Goal: Transaction & Acquisition: Download file/media

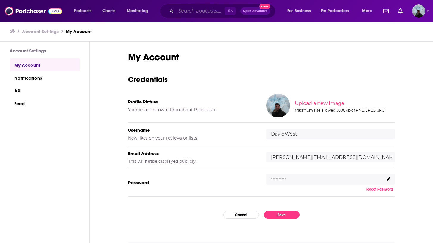
click at [190, 14] on input "Search podcasts, credits, & more..." at bounding box center [200, 11] width 49 height 10
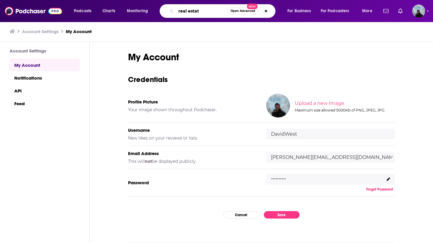
type input "real estate"
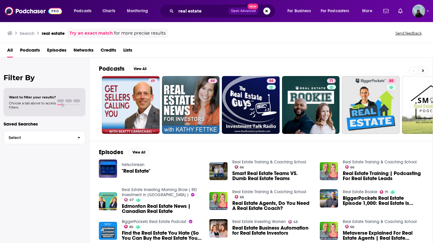
click at [37, 94] on div "Want to filter your results? Choose a tab above to access filters." at bounding box center [45, 102] width 82 height 28
click at [32, 52] on span "Podcasts" at bounding box center [30, 51] width 20 height 12
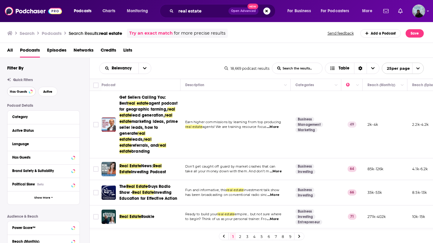
click at [26, 91] on span "Has Guests" at bounding box center [18, 91] width 17 height 3
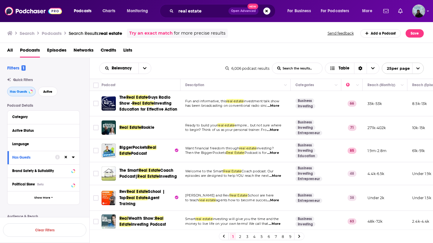
click at [24, 91] on span "Has Guests" at bounding box center [18, 91] width 17 height 3
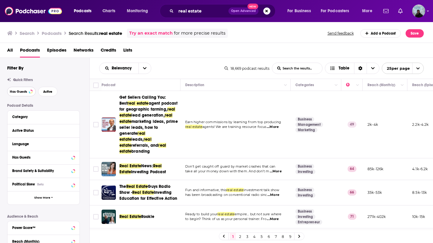
click at [24, 91] on span "Has Guests" at bounding box center [18, 91] width 17 height 3
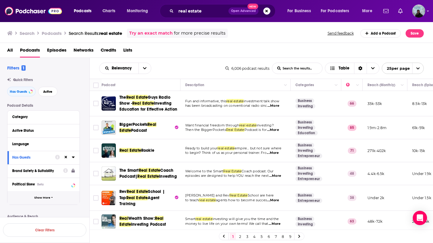
click at [44, 198] on span "Show More" at bounding box center [42, 197] width 16 height 3
click at [48, 90] on span "Active" at bounding box center [47, 91] width 9 height 3
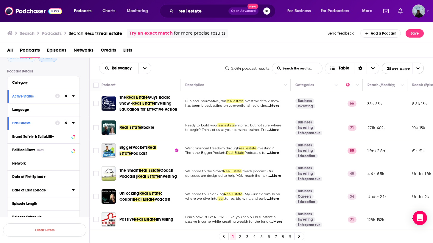
scroll to position [33, 0]
click at [73, 164] on icon at bounding box center [73, 163] width 3 height 1
click at [73, 165] on icon at bounding box center [73, 164] width 3 height 5
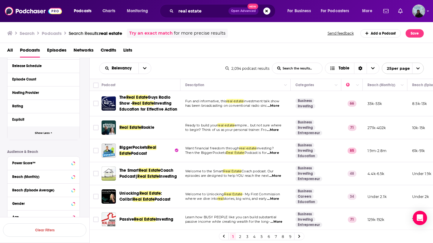
scroll to position [190, 0]
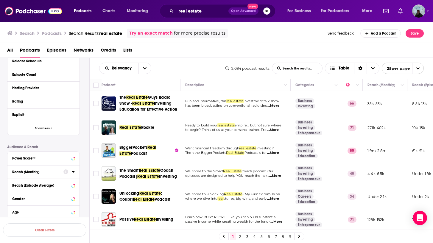
click at [71, 173] on div at bounding box center [68, 171] width 11 height 7
click at [74, 173] on icon at bounding box center [73, 171] width 3 height 5
click at [74, 173] on icon at bounding box center [73, 171] width 3 height 1
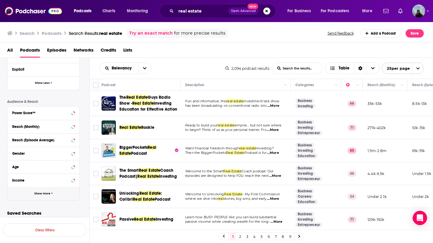
scroll to position [237, 0]
click at [47, 191] on span "Show More" at bounding box center [42, 192] width 16 height 3
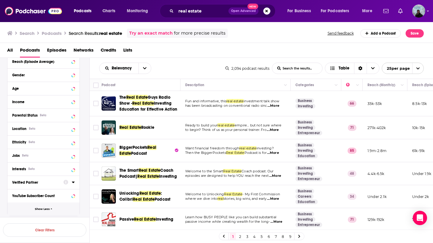
scroll to position [315, 0]
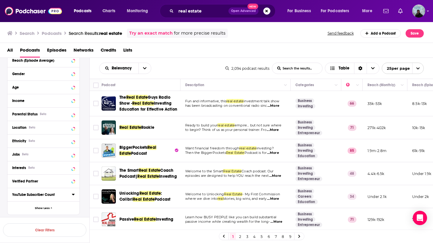
click at [72, 196] on icon at bounding box center [73, 194] width 3 height 5
click at [24, 205] on input "number" at bounding box center [27, 205] width 30 height 10
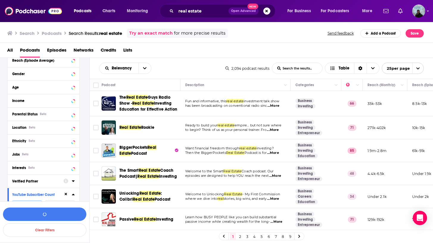
scroll to position [344, 0]
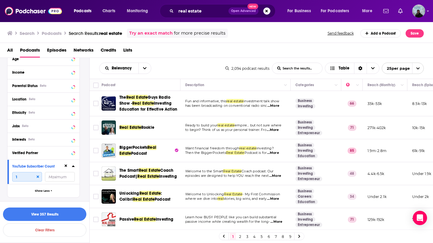
type input "1"
click at [60, 180] on input "number" at bounding box center [60, 177] width 30 height 10
click at [60, 215] on button "View 357 Results" at bounding box center [44, 213] width 83 height 13
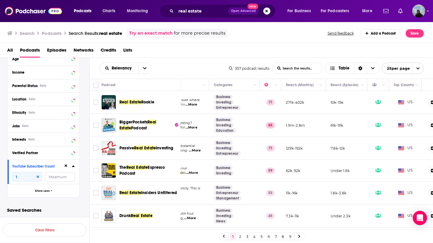
scroll to position [0, 104]
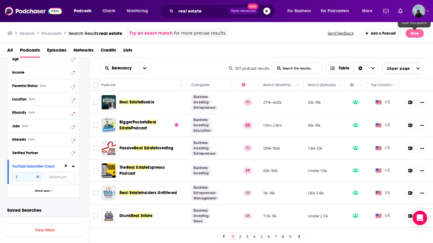
click at [414, 33] on button "Save" at bounding box center [415, 33] width 18 height 8
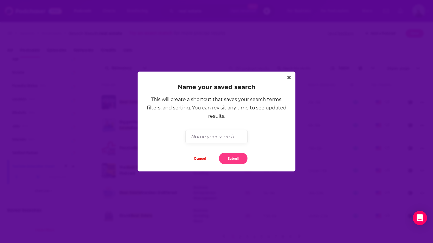
click at [232, 131] on input "Dialog" at bounding box center [217, 136] width 62 height 13
type input "Real Estate List September 202"
click at [289, 79] on icon "Close" at bounding box center [289, 77] width 3 height 5
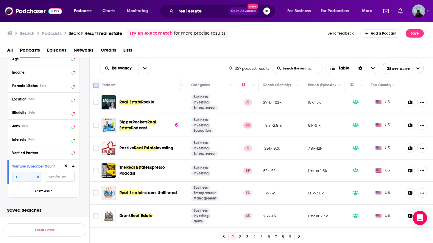
click at [99, 86] on icon at bounding box center [95, 85] width 7 height 7
click at [95, 102] on input "Toggle select row" at bounding box center [95, 102] width 5 height 5
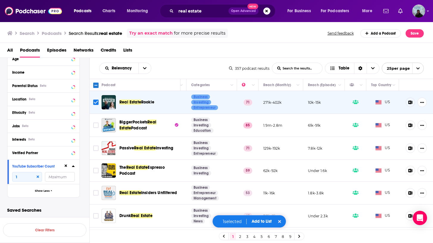
click at [96, 86] on input "Toggle select all" at bounding box center [95, 85] width 5 height 5
checkbox input "true"
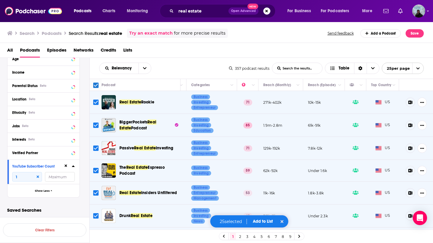
click at [266, 221] on button "Add to List" at bounding box center [263, 221] width 30 height 5
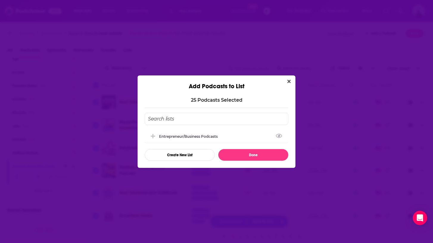
click at [191, 121] on input "Add Podcast To List" at bounding box center [217, 119] width 144 height 12
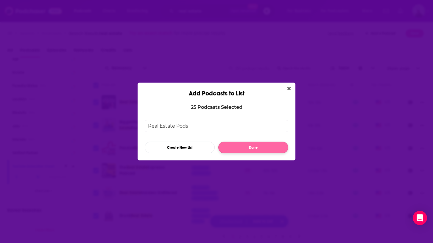
type input "Real Estate Pods"
click at [256, 150] on button "Done" at bounding box center [253, 148] width 70 height 12
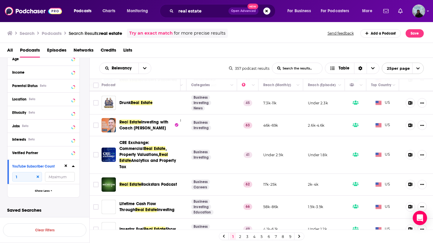
scroll to position [0, 104]
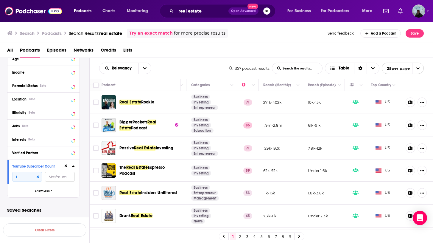
click at [241, 237] on link "2" at bounding box center [240, 236] width 6 height 7
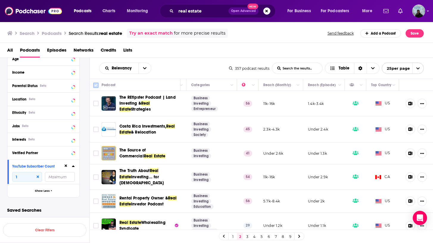
click at [95, 85] on input "Toggle select all" at bounding box center [95, 85] width 5 height 5
checkbox input "true"
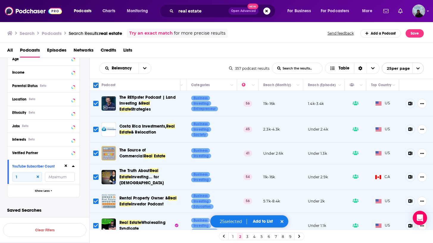
click at [263, 220] on button "Add to List" at bounding box center [263, 221] width 30 height 5
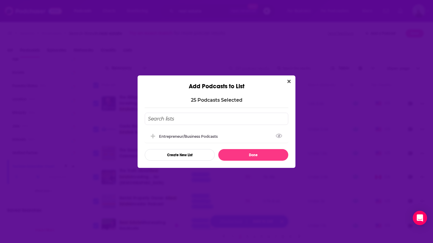
click at [209, 116] on input "Add Podcast To List" at bounding box center [217, 119] width 144 height 12
click at [188, 156] on button "Create New List" at bounding box center [180, 155] width 70 height 12
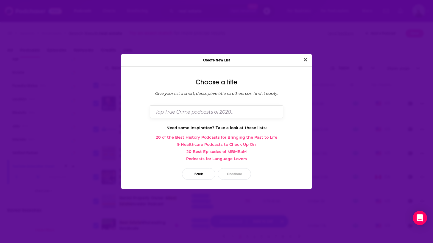
click at [197, 115] on input "Dialog" at bounding box center [217, 111] width 134 height 13
type input "Real Estate Pods"
click at [235, 173] on button "Continue" at bounding box center [234, 174] width 33 height 12
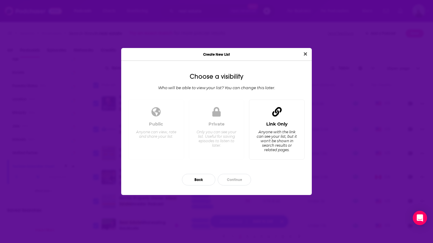
click at [268, 118] on div "Link Only Anyone with the link can see your list, but it won't be shown in sear…" at bounding box center [277, 130] width 56 height 60
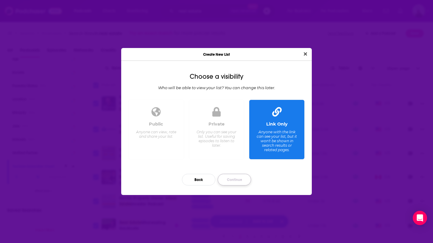
click at [241, 180] on button "Continue" at bounding box center [234, 180] width 33 height 12
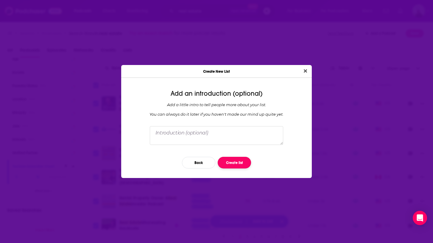
click at [233, 165] on button "Create list" at bounding box center [234, 163] width 33 height 12
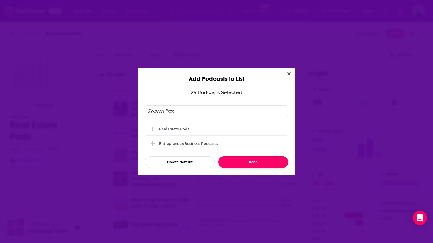
click at [271, 165] on button "Done" at bounding box center [253, 162] width 70 height 12
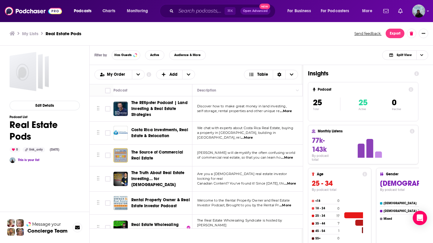
click at [30, 33] on h3 "My Lists" at bounding box center [30, 34] width 16 height 6
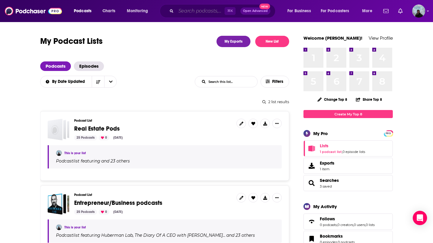
click at [207, 13] on input "Search podcasts, credits, & more..." at bounding box center [200, 11] width 49 height 10
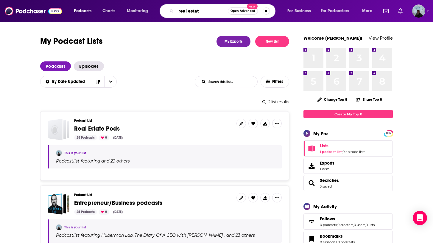
type input "real estate"
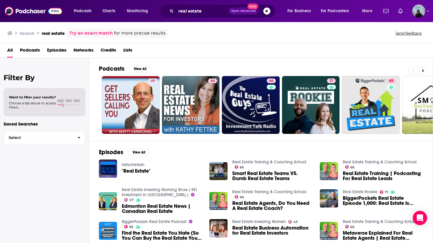
click at [34, 51] on span "Podcasts" at bounding box center [30, 51] width 20 height 12
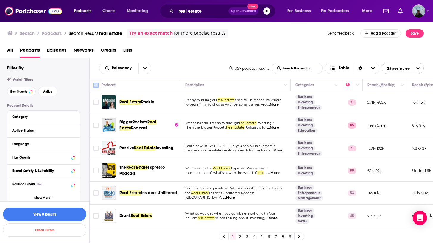
click at [97, 87] on input "Toggle select all" at bounding box center [95, 85] width 5 height 5
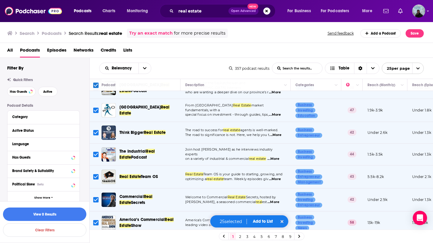
scroll to position [409, 0]
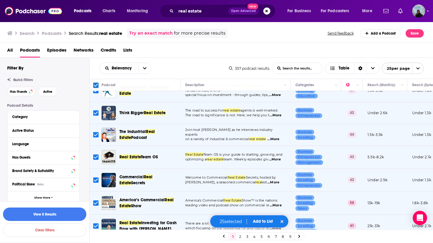
click at [266, 223] on button "Add to List" at bounding box center [263, 221] width 30 height 5
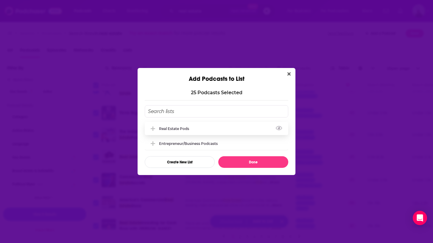
click at [182, 131] on div "Real Estate Pods" at bounding box center [217, 128] width 144 height 13
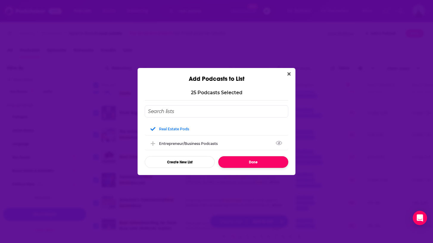
click at [236, 165] on button "Done" at bounding box center [253, 162] width 70 height 12
checkbox input "false"
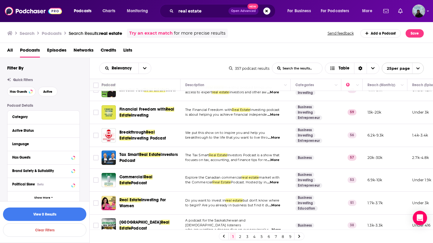
scroll to position [0, 0]
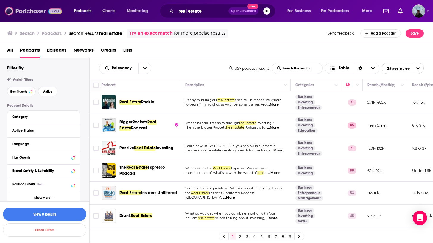
click at [29, 14] on img at bounding box center [33, 10] width 57 height 11
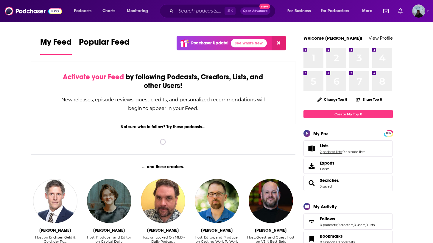
click at [335, 150] on link "2 podcast lists" at bounding box center [331, 152] width 22 height 4
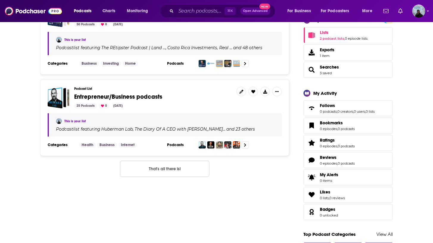
scroll to position [34, 0]
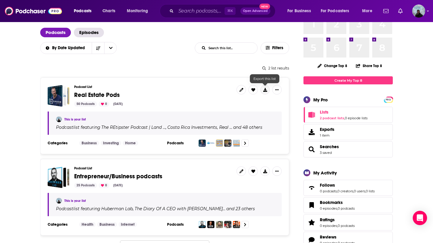
click at [267, 88] on icon at bounding box center [265, 90] width 4 height 4
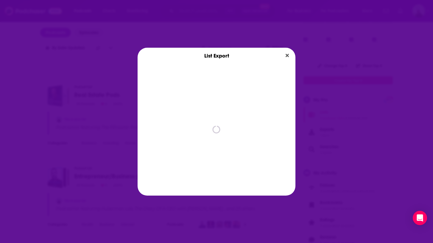
scroll to position [0, 0]
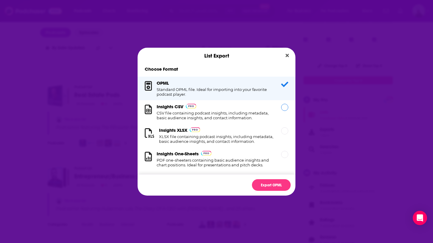
click at [245, 113] on h1 "CSV file containing podcast insights, including metadata, basic audience insigh…" at bounding box center [215, 116] width 117 height 10
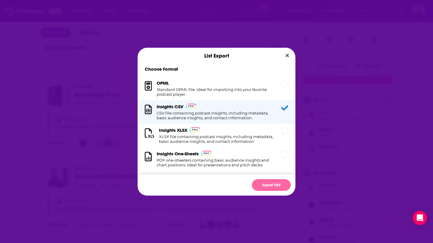
click at [284, 184] on button "Export CSV" at bounding box center [271, 185] width 39 height 12
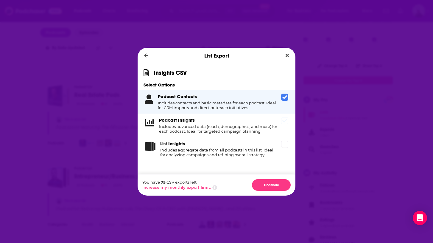
click at [288, 128] on div "Podcast Insights Includes advanced data (reach, demographics, and more) for eac…" at bounding box center [217, 126] width 158 height 24
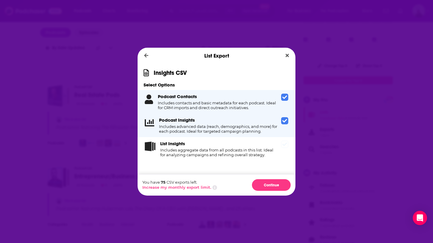
click at [284, 142] on icon "Dialog" at bounding box center [285, 144] width 5 height 5
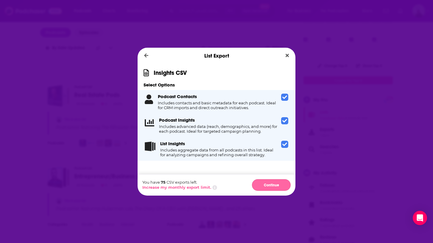
click at [275, 184] on button "Continue" at bounding box center [271, 185] width 39 height 12
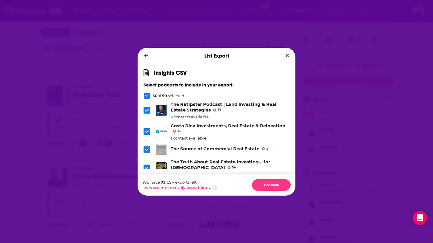
click at [146, 130] on icon "Dialog" at bounding box center [147, 132] width 4 height 4
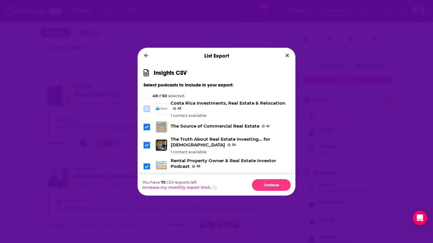
scroll to position [26, 0]
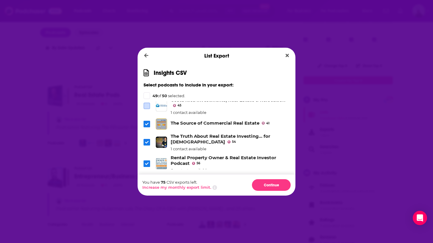
click at [148, 141] on icon "Dialog" at bounding box center [147, 142] width 4 height 3
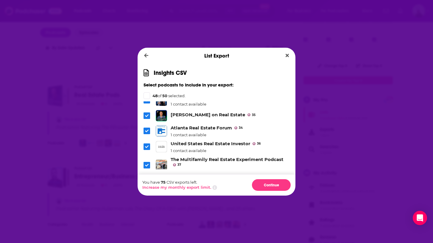
scroll to position [268, 0]
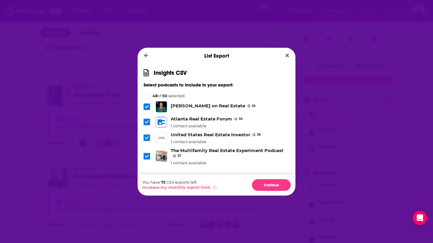
click at [145, 120] on icon "Dialog" at bounding box center [147, 122] width 4 height 4
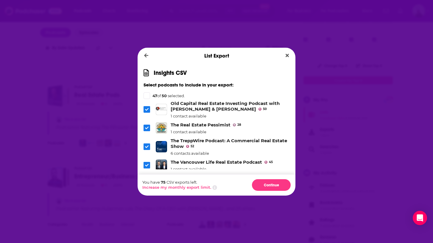
scroll to position [375, 0]
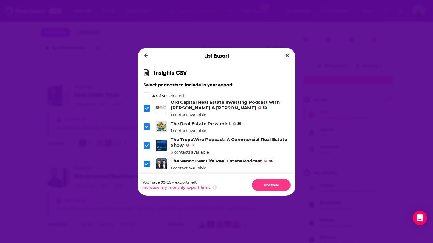
click at [146, 126] on span "Dialog" at bounding box center [147, 126] width 7 height 7
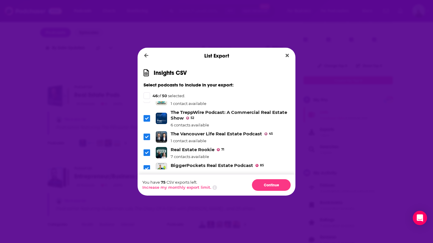
scroll to position [412, 0]
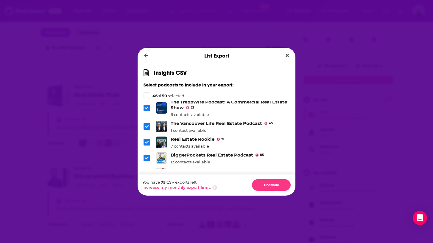
click at [145, 125] on icon "Dialog" at bounding box center [147, 127] width 4 height 4
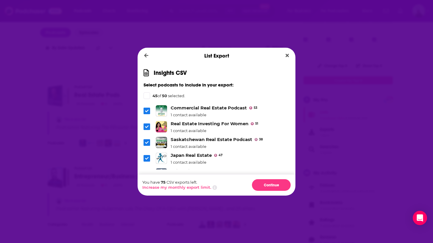
scroll to position [706, 0]
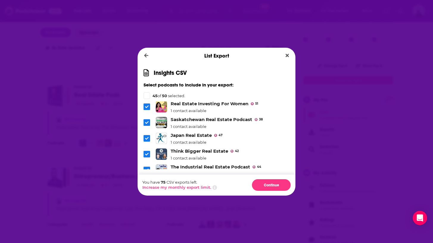
click at [144, 135] on span "Dialog" at bounding box center [147, 138] width 7 height 7
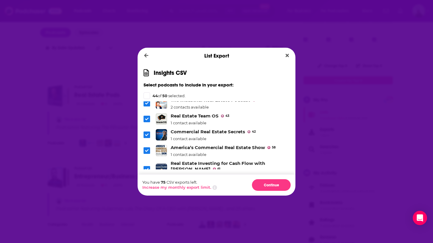
scroll to position [791, 0]
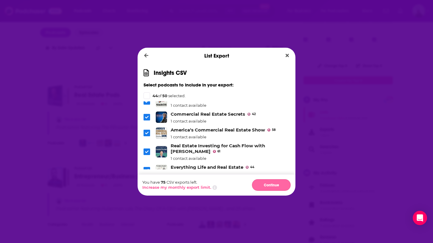
click at [262, 184] on button "Continue" at bounding box center [271, 185] width 39 height 12
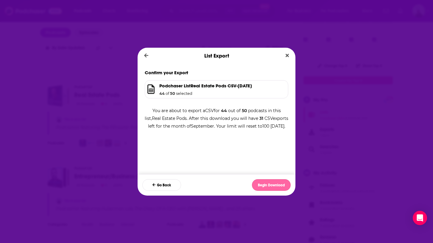
click at [274, 186] on button "Begin Download" at bounding box center [271, 185] width 39 height 12
